Goal: Navigation & Orientation: Understand site structure

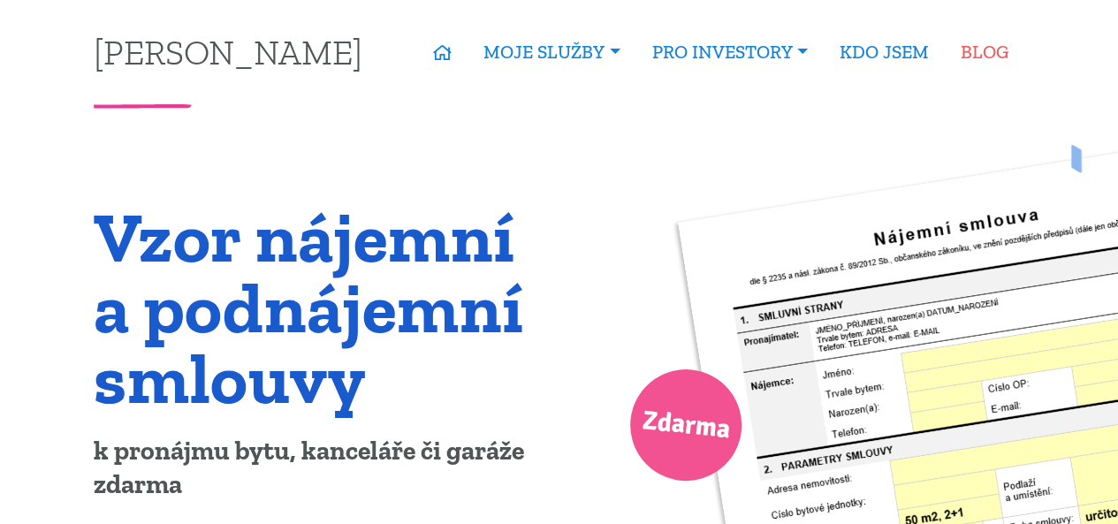
click at [997, 53] on link "BLOG" at bounding box center [985, 52] width 80 height 41
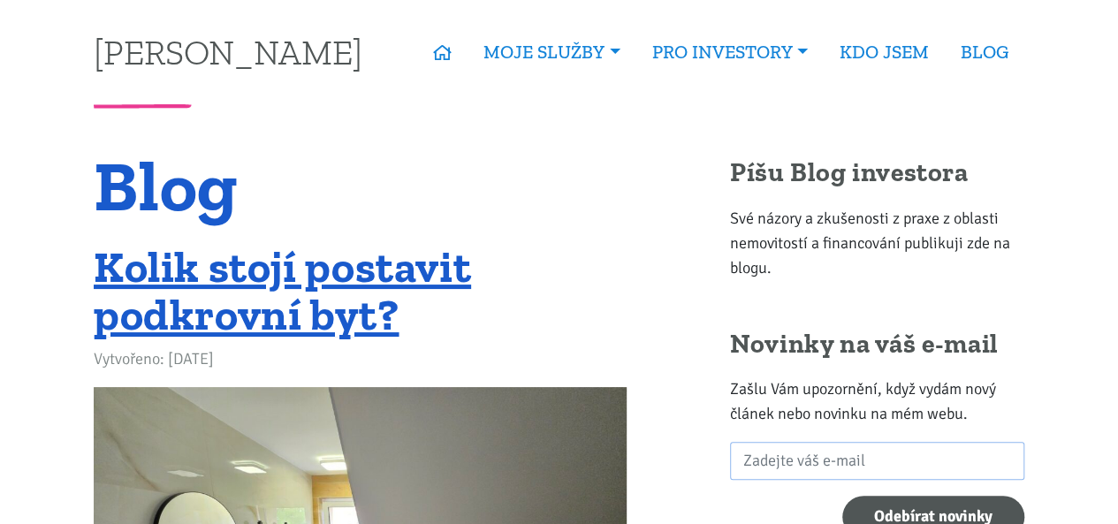
click at [893, 54] on nav "Tomáš Kučera ÚVOD MOJE SLUŽBY Strategický mentoring Financování bez limitu Kupt…" at bounding box center [559, 52] width 955 height 104
click at [884, 51] on link "KDO JSEM" at bounding box center [884, 52] width 121 height 41
